Goal: Information Seeking & Learning: Find specific fact

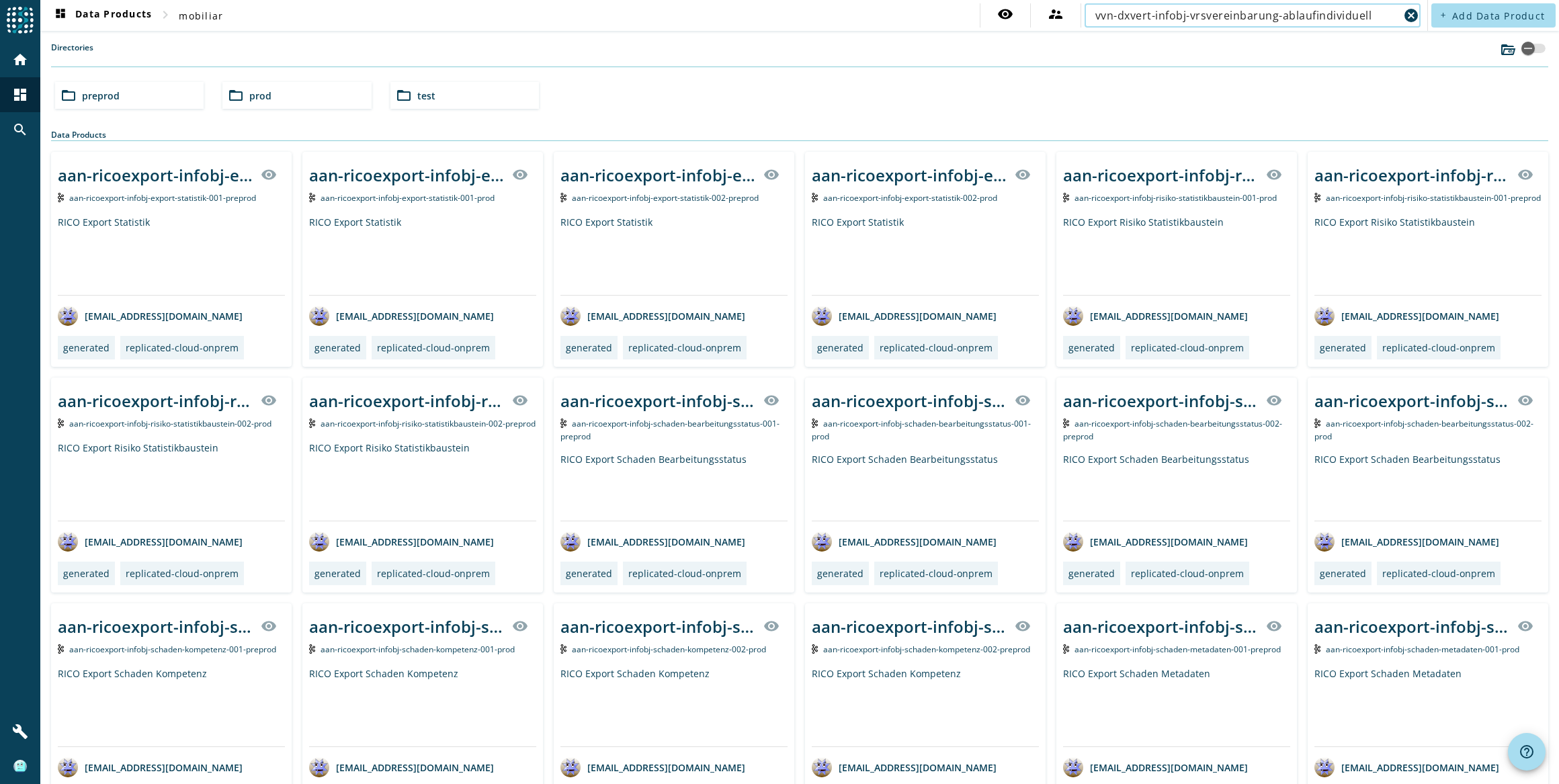
type input "vvn-dxvert-infobj-vrsvereinbarung-ablaufindividuell"
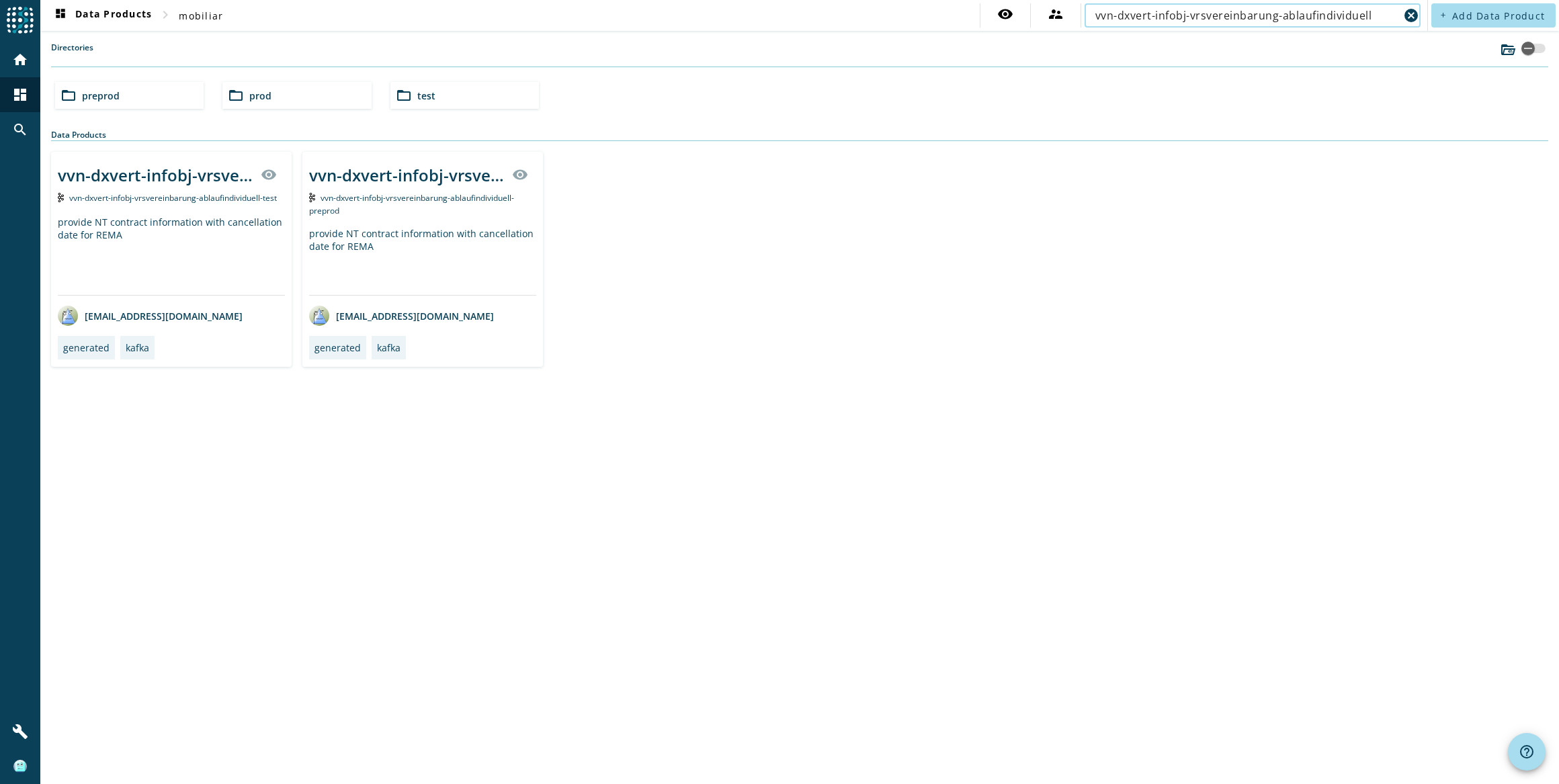
click at [389, 228] on div "provide NT contract information with cancellation date for REMA" at bounding box center [422, 261] width 228 height 68
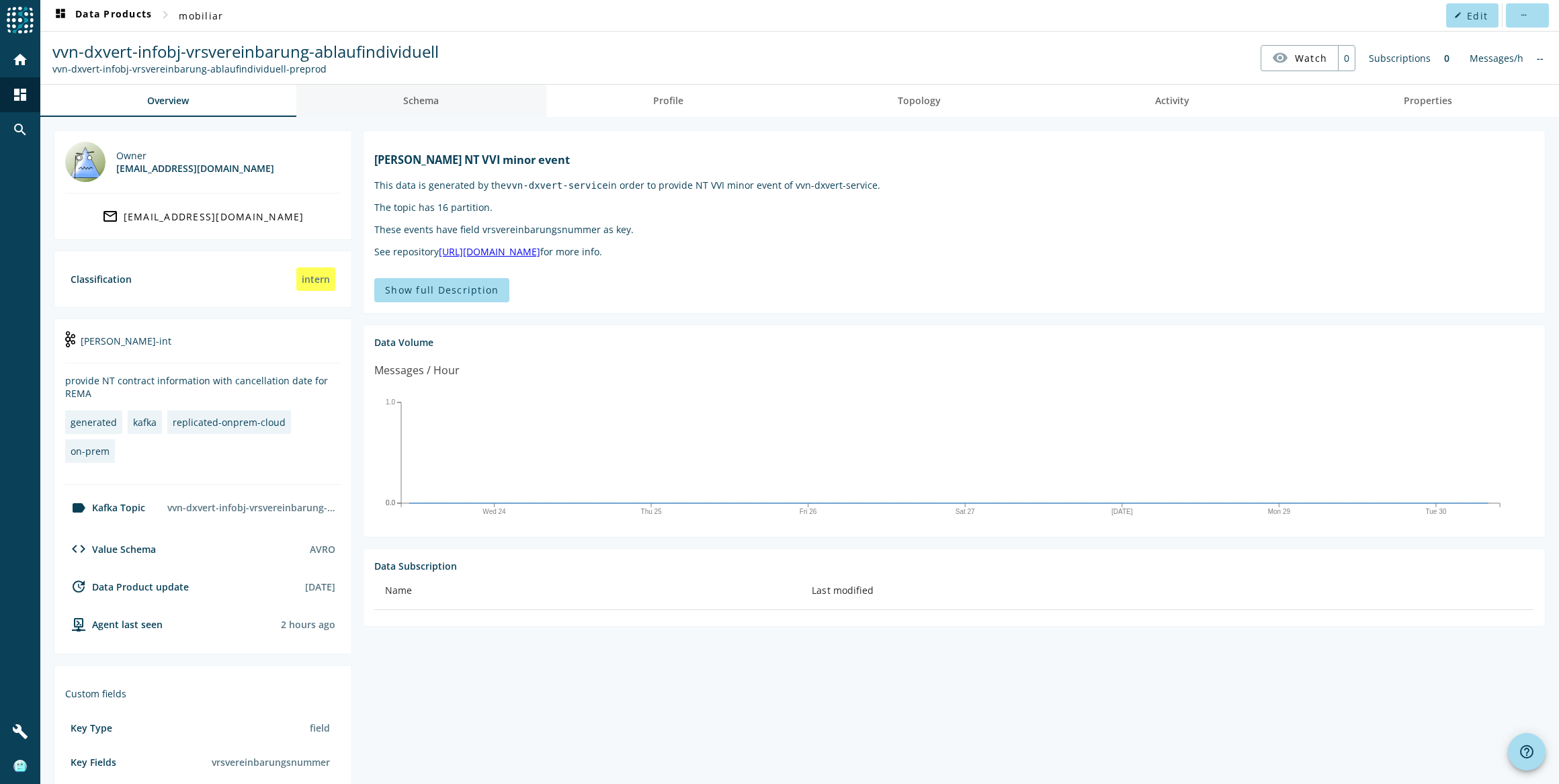
click at [447, 102] on link "Schema" at bounding box center [421, 101] width 250 height 32
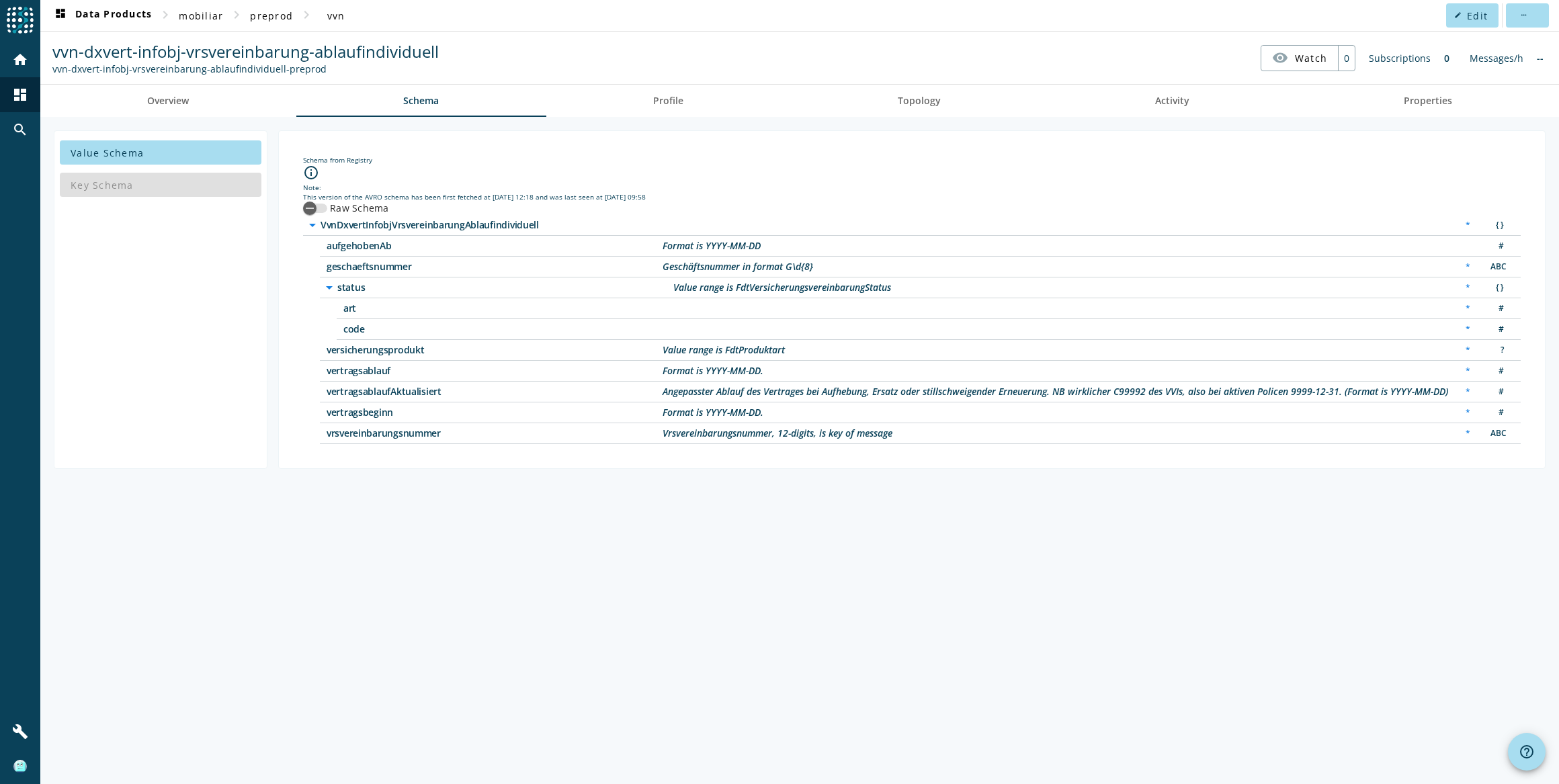
click at [416, 354] on div "versicherungsprodukt Value range is FdtProduktart * ?" at bounding box center [920, 350] width 1200 height 21
click at [416, 345] on span "versicherungsprodukt" at bounding box center [494, 350] width 336 height 10
click at [315, 208] on icon "button" at bounding box center [310, 208] width 12 height 12
